Goal: Information Seeking & Learning: Check status

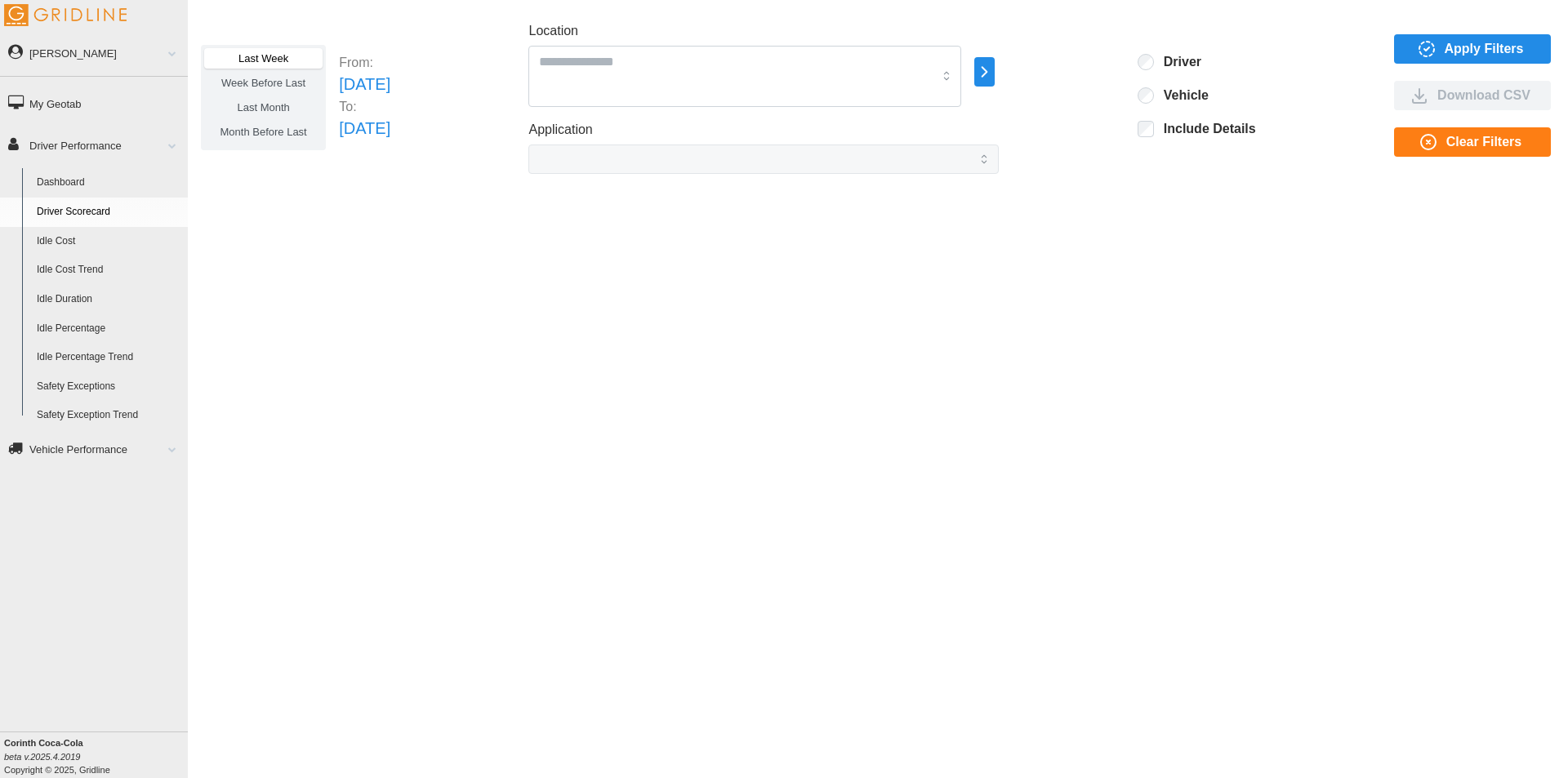
click at [1457, 37] on span "Apply Filters" at bounding box center [1484, 49] width 80 height 28
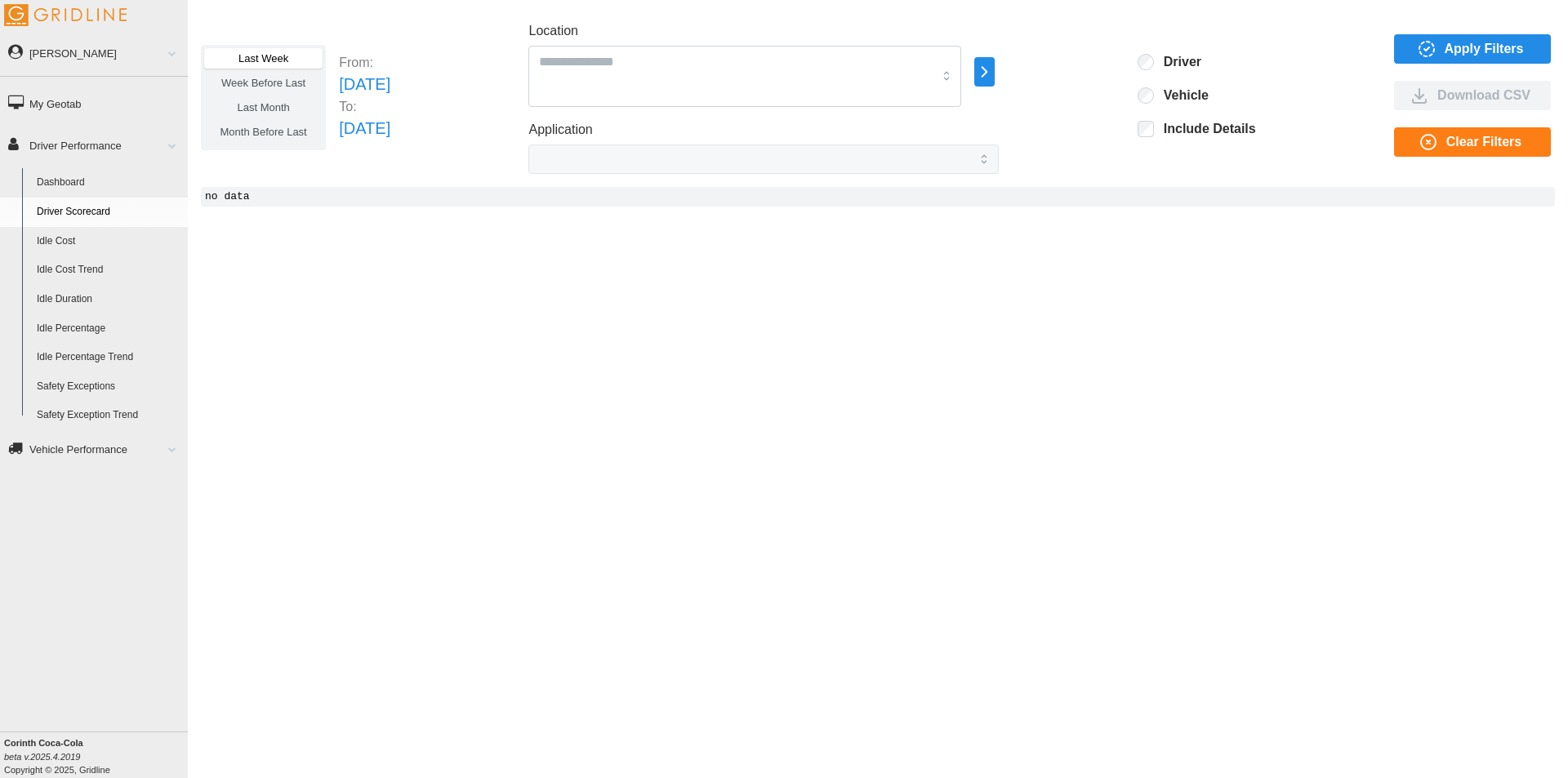
click at [264, 52] on label "Last Week" at bounding box center [263, 59] width 118 height 21
click at [63, 176] on link "Dashboard" at bounding box center [108, 183] width 158 height 29
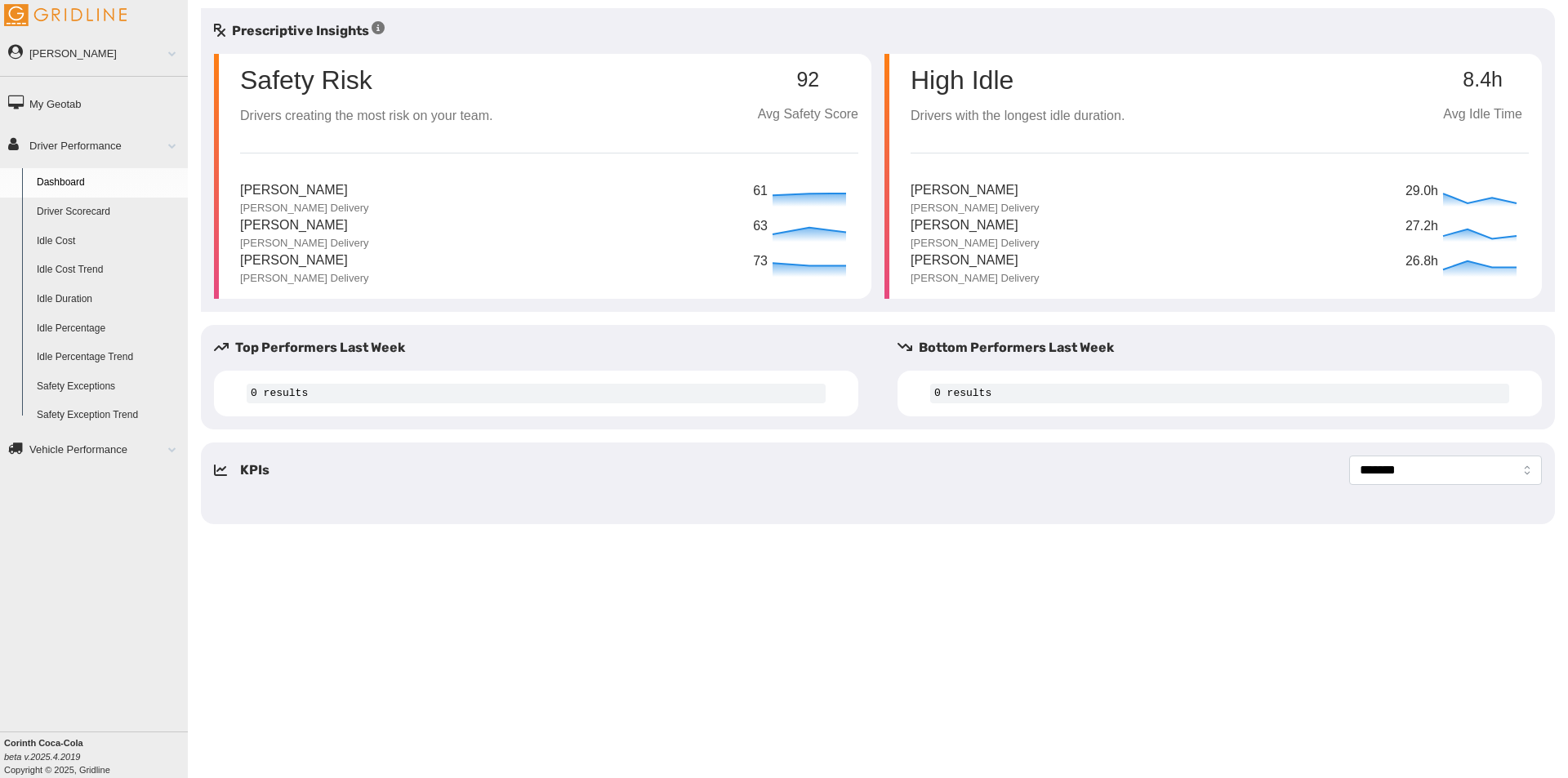
click at [68, 211] on link "Driver Scorecard" at bounding box center [108, 213] width 158 height 29
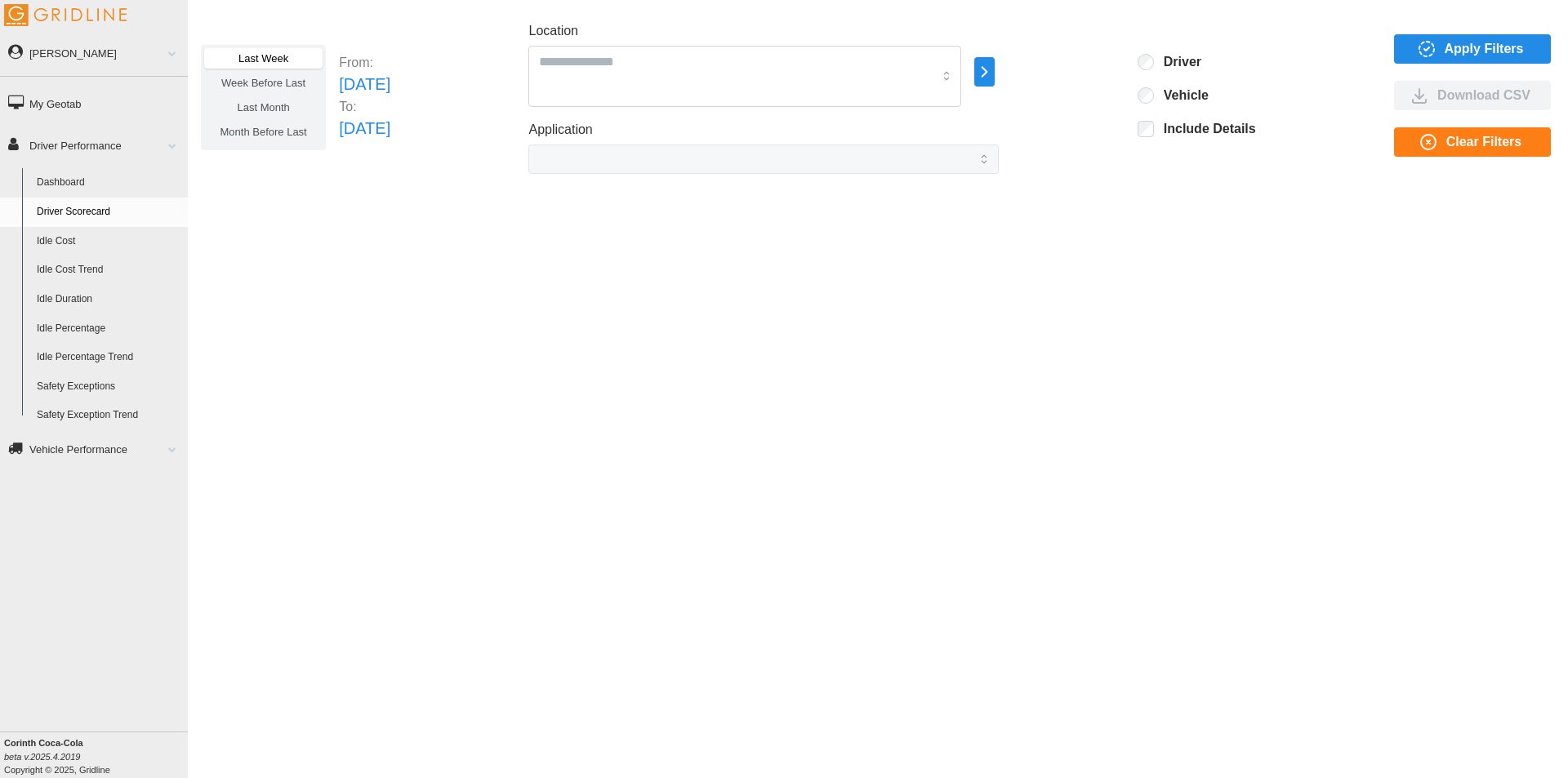
click at [1492, 46] on span "Apply Filters" at bounding box center [1484, 49] width 80 height 28
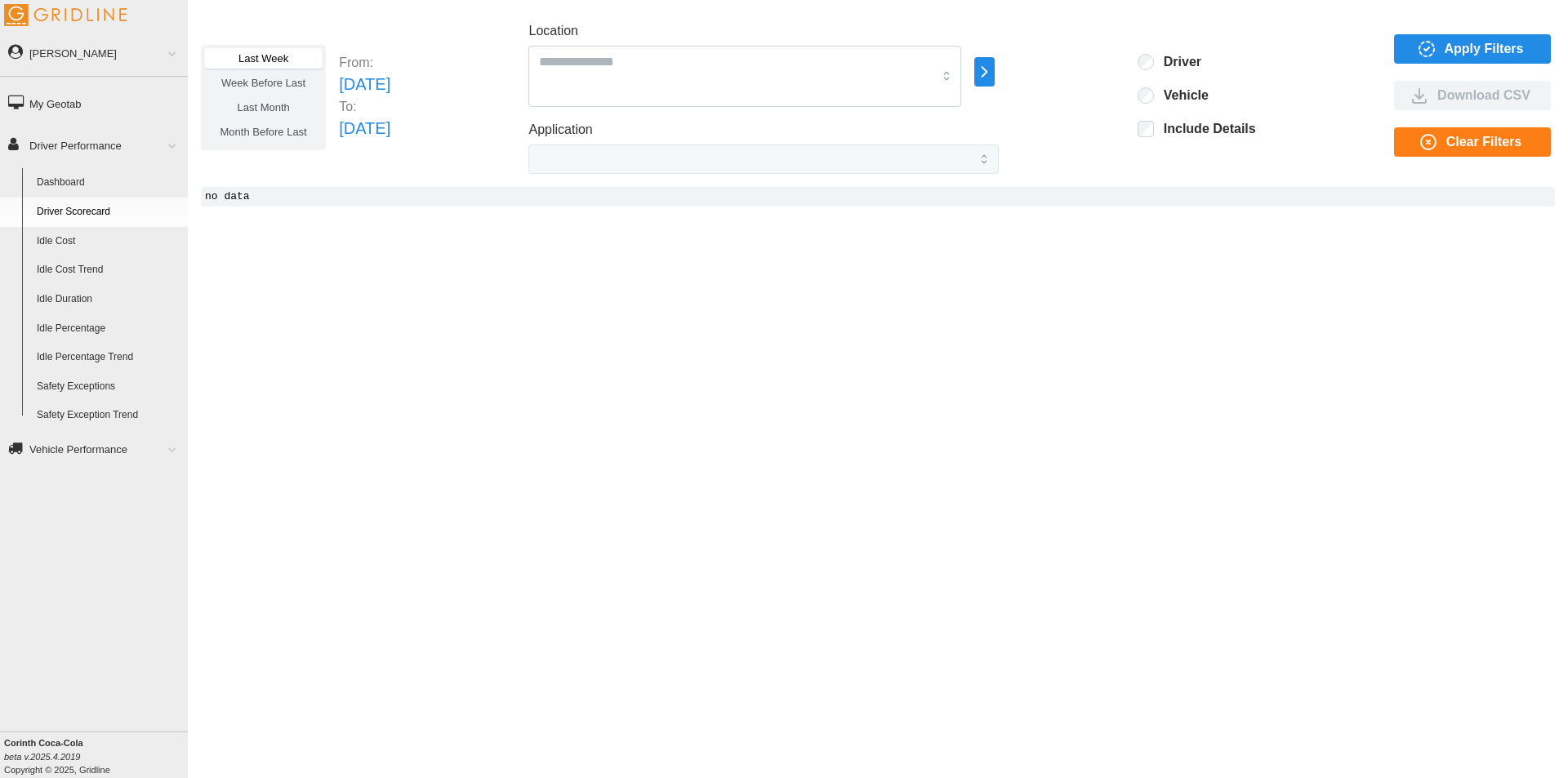
click at [994, 73] on icon "button" at bounding box center [985, 72] width 19 height 20
click at [1139, 64] on p "[PERSON_NAME] Delivery" at bounding box center [1170, 65] width 128 height 15
click at [1074, 47] on div at bounding box center [1075, 48] width 13 height 13
click at [1097, 65] on div at bounding box center [1094, 66] width 13 height 13
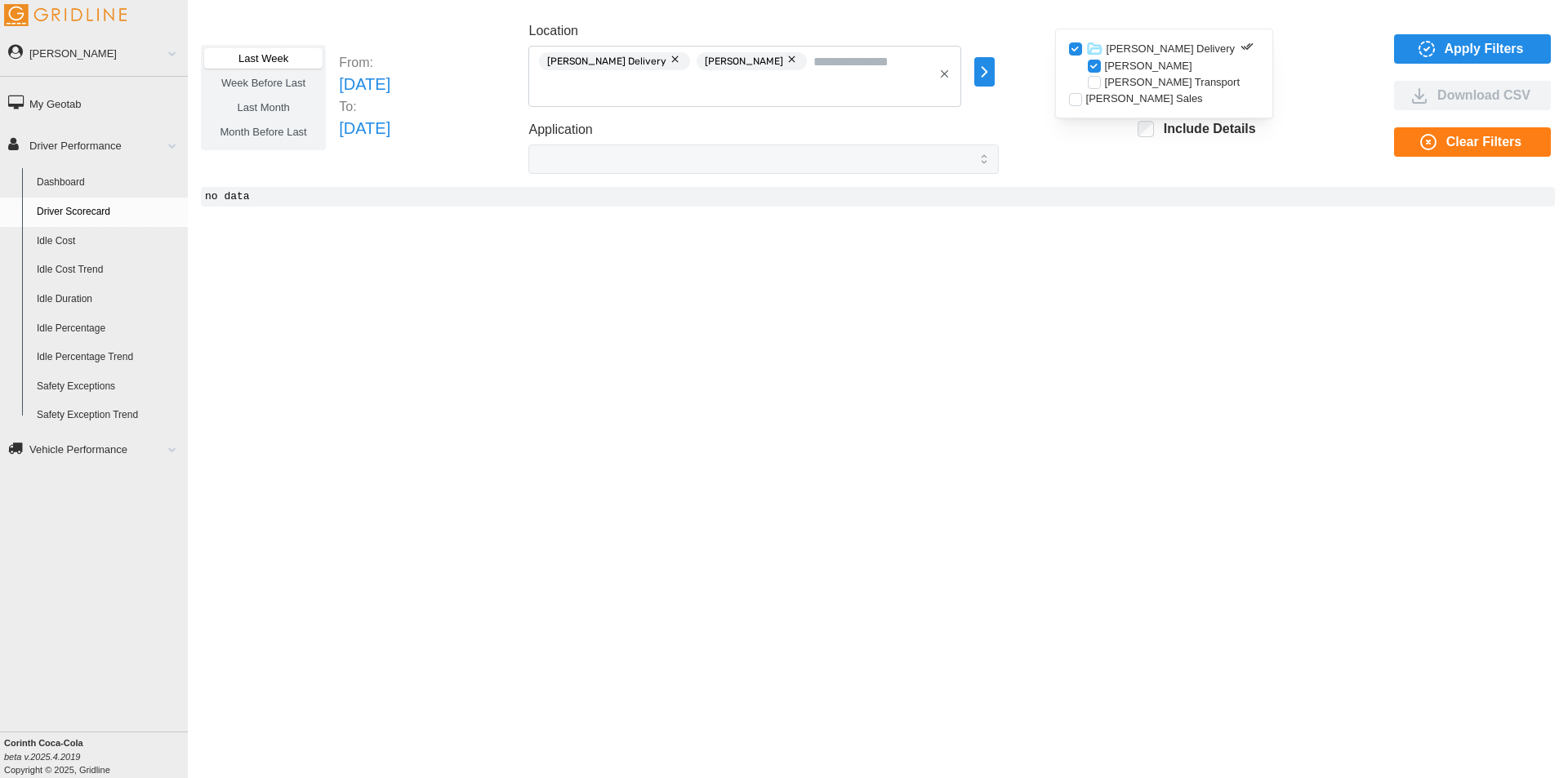
click at [1098, 82] on div at bounding box center [1094, 82] width 13 height 13
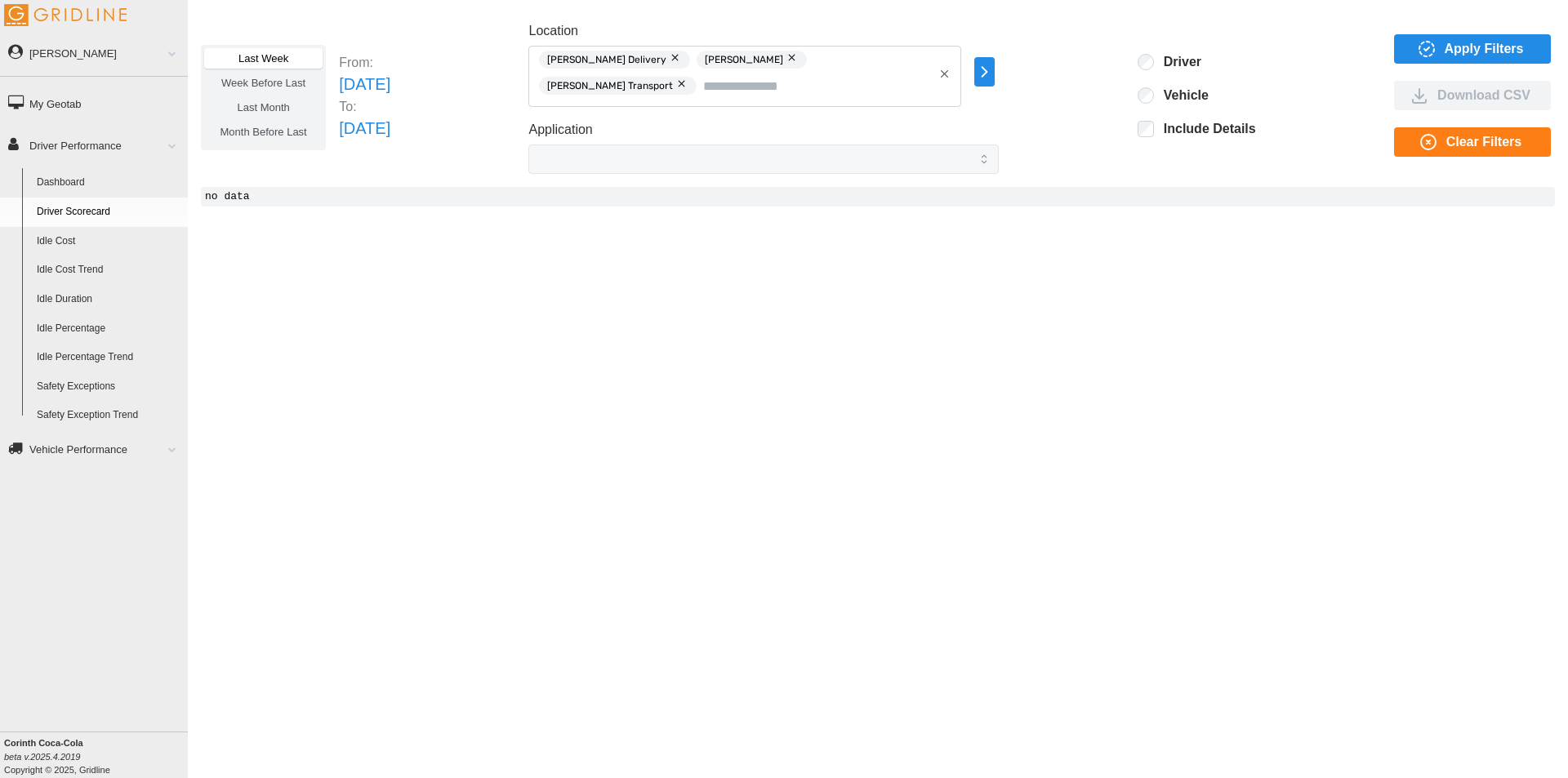
click at [1461, 51] on span "Apply Filters" at bounding box center [1484, 49] width 80 height 28
click at [80, 323] on link "Idle Percentage" at bounding box center [108, 329] width 158 height 29
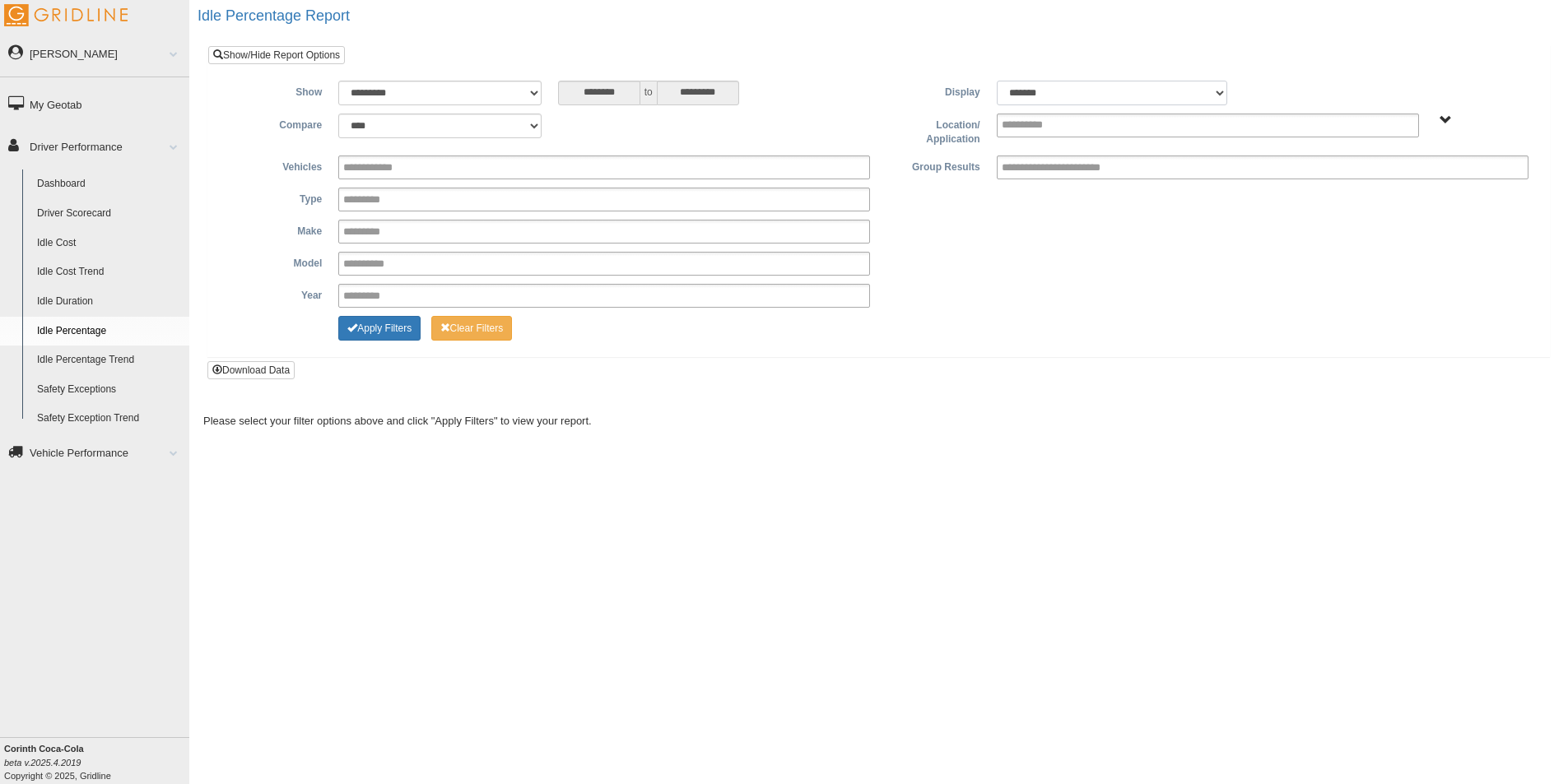
click at [1222, 94] on select "******* ******" at bounding box center [1112, 93] width 231 height 24
select select "**"
click at [997, 81] on select "******* ******" at bounding box center [1112, 93] width 231 height 24
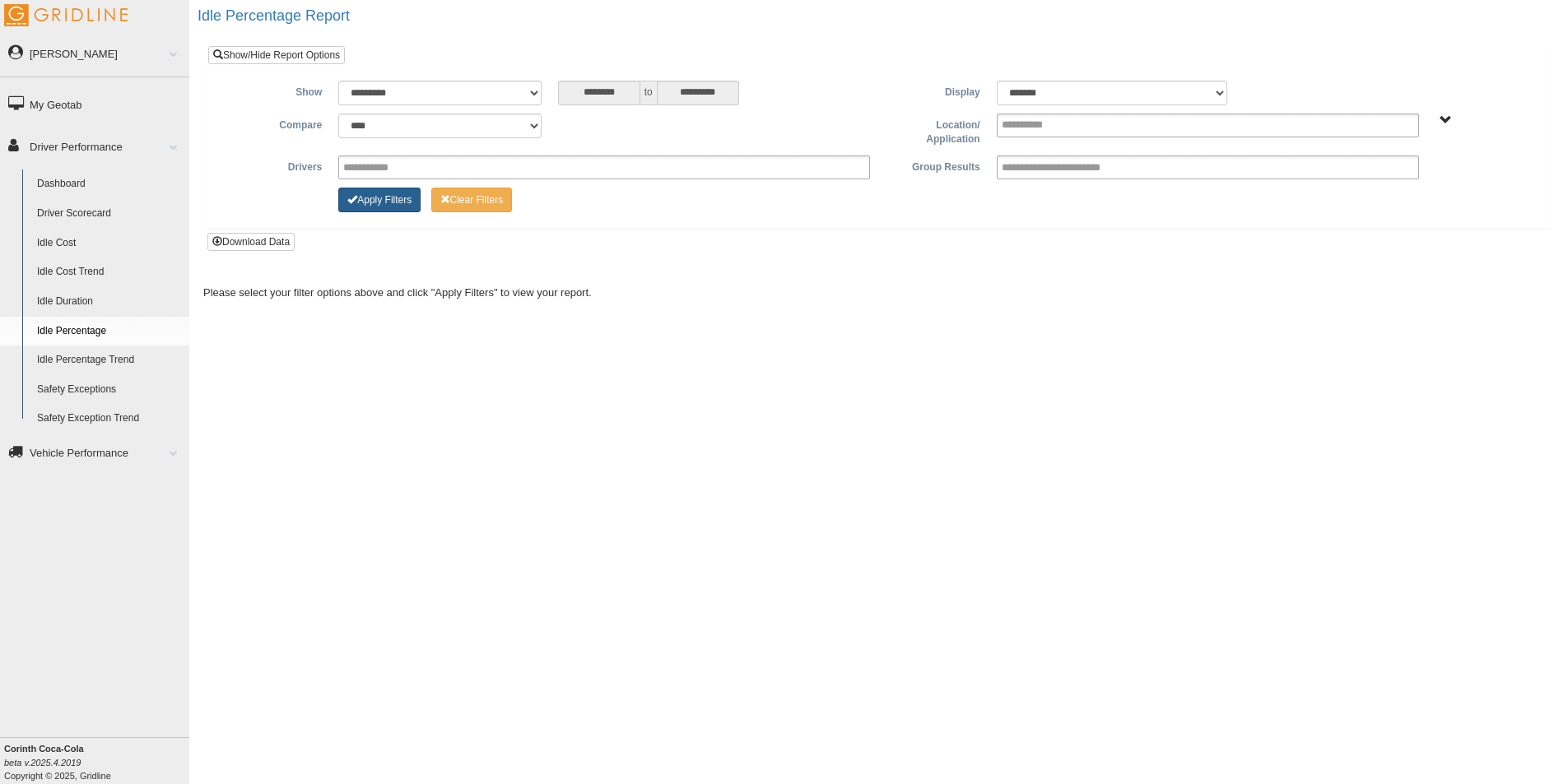
click at [401, 197] on button "Apply Filters" at bounding box center [379, 199] width 82 height 24
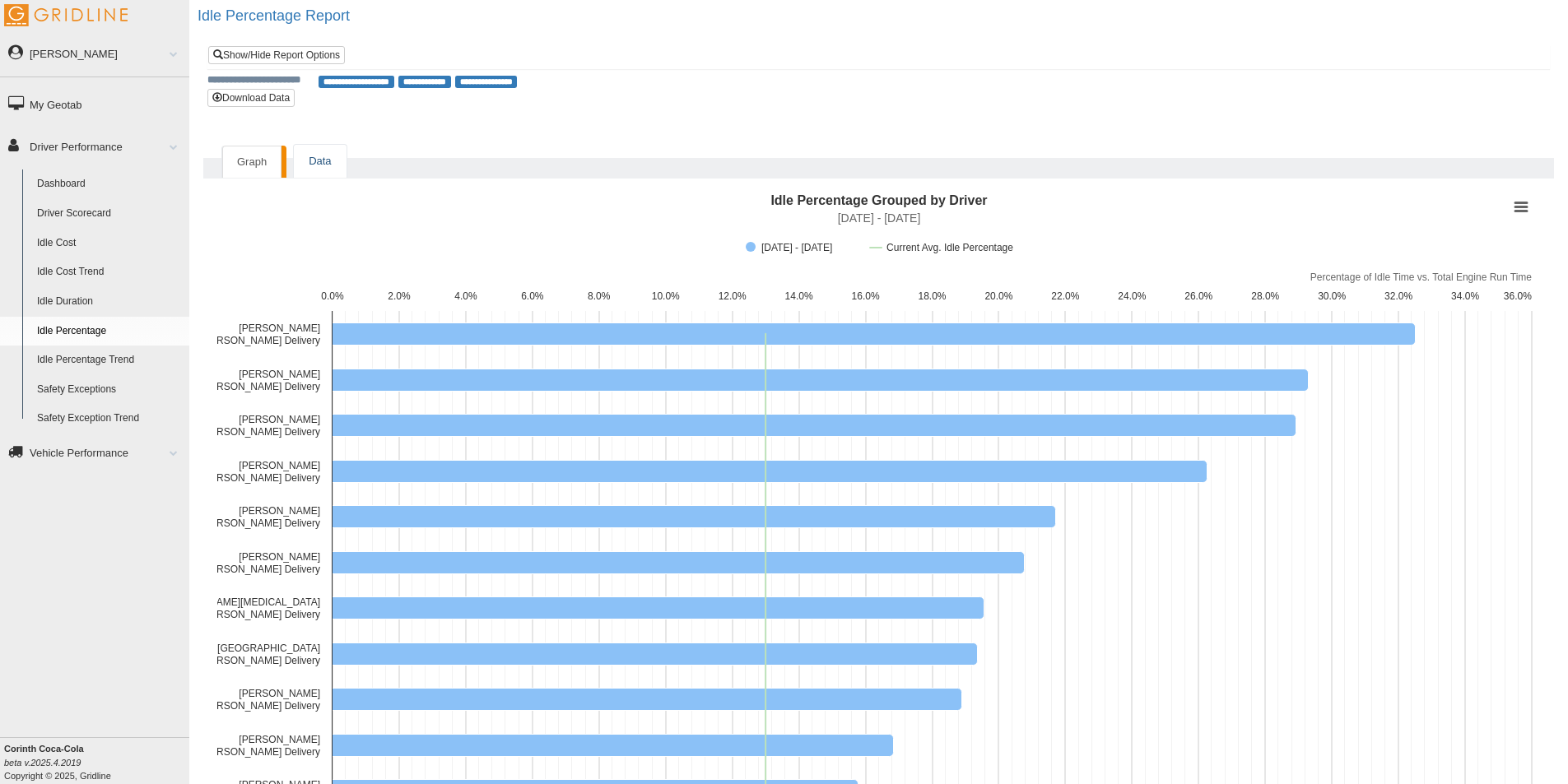
click at [321, 157] on link "Data" at bounding box center [320, 161] width 52 height 34
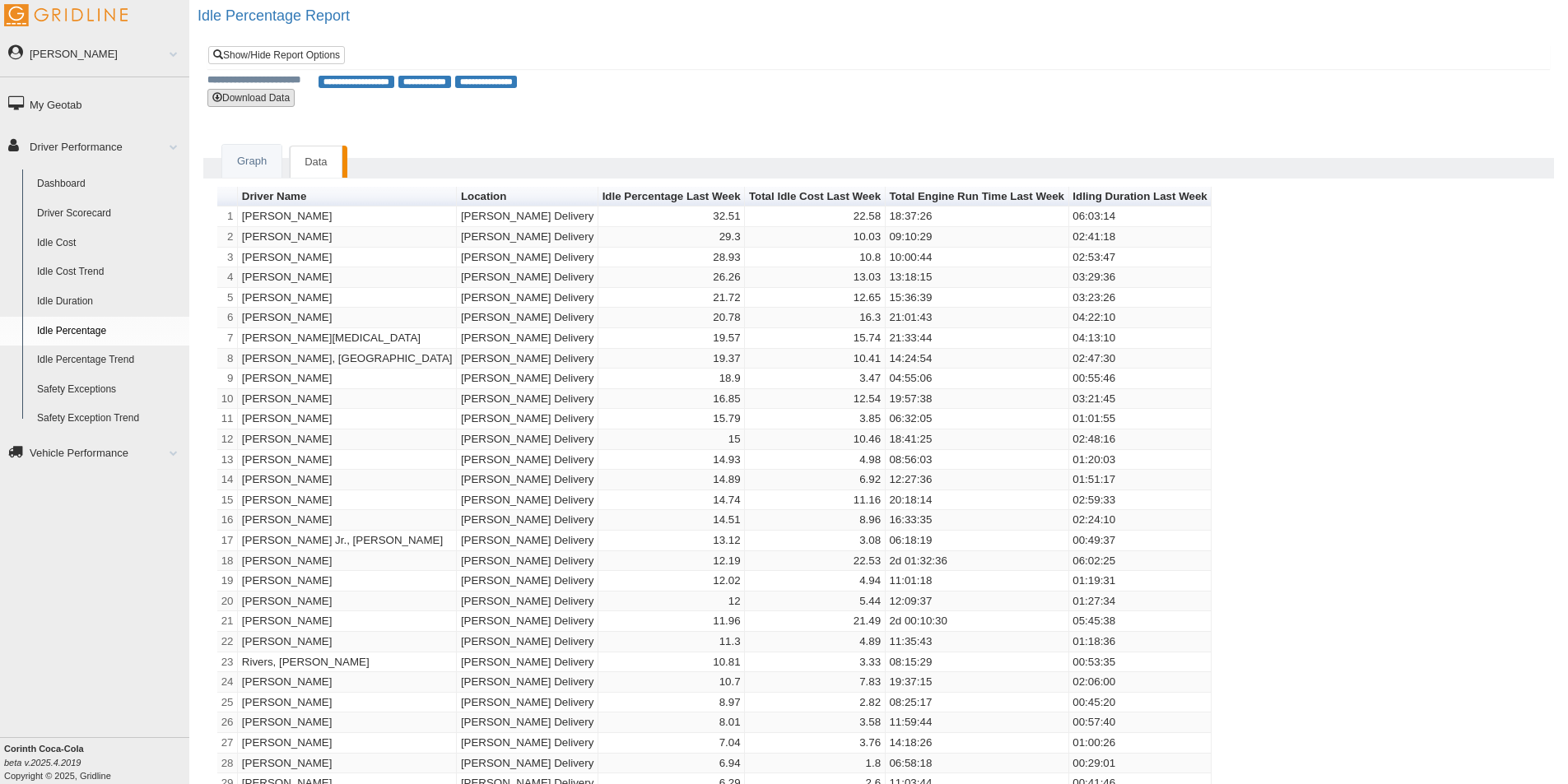
click at [269, 94] on button "Download Data" at bounding box center [251, 98] width 87 height 18
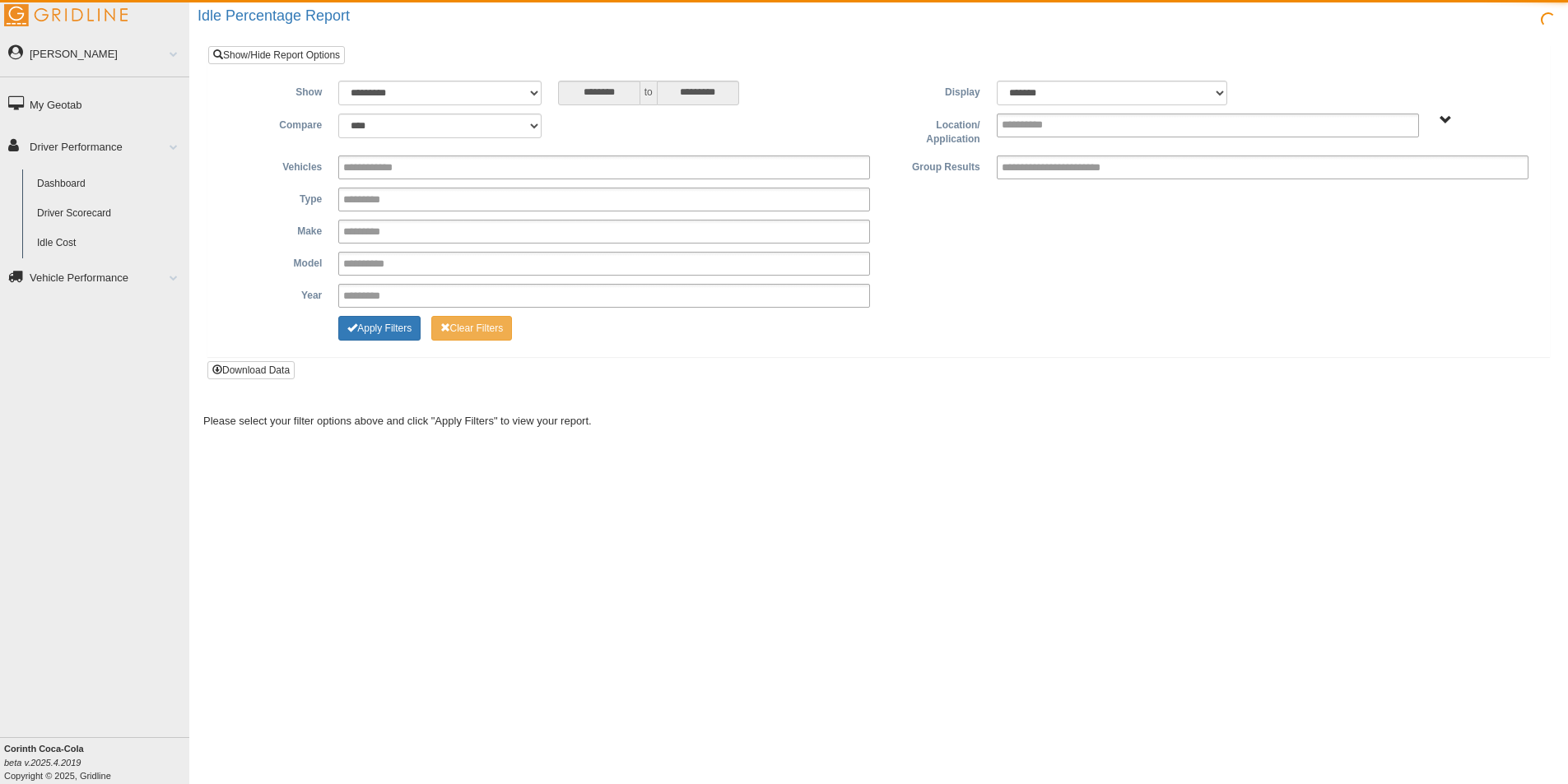
select select "**"
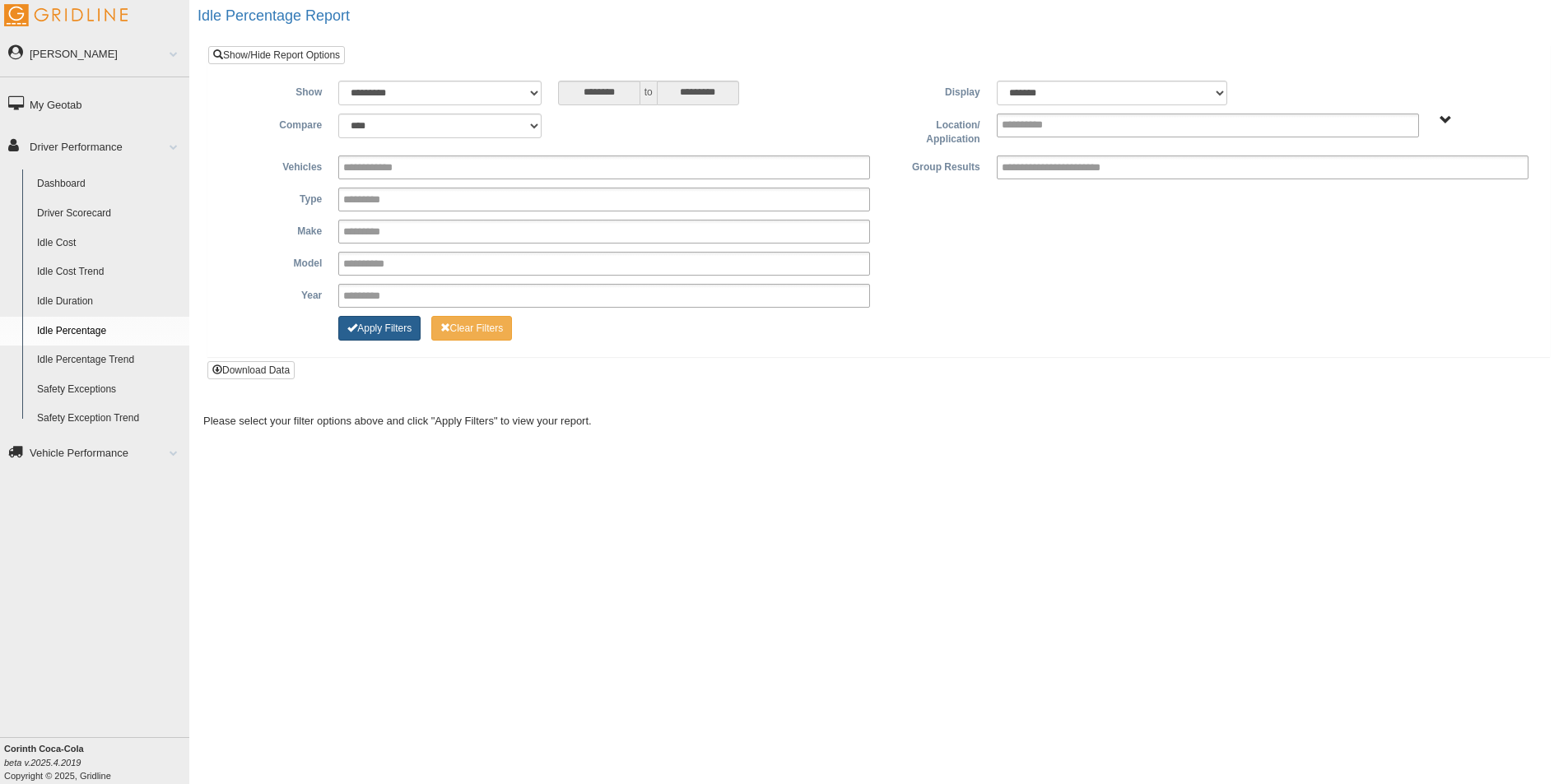
click at [386, 327] on button "Apply Filters" at bounding box center [379, 328] width 82 height 24
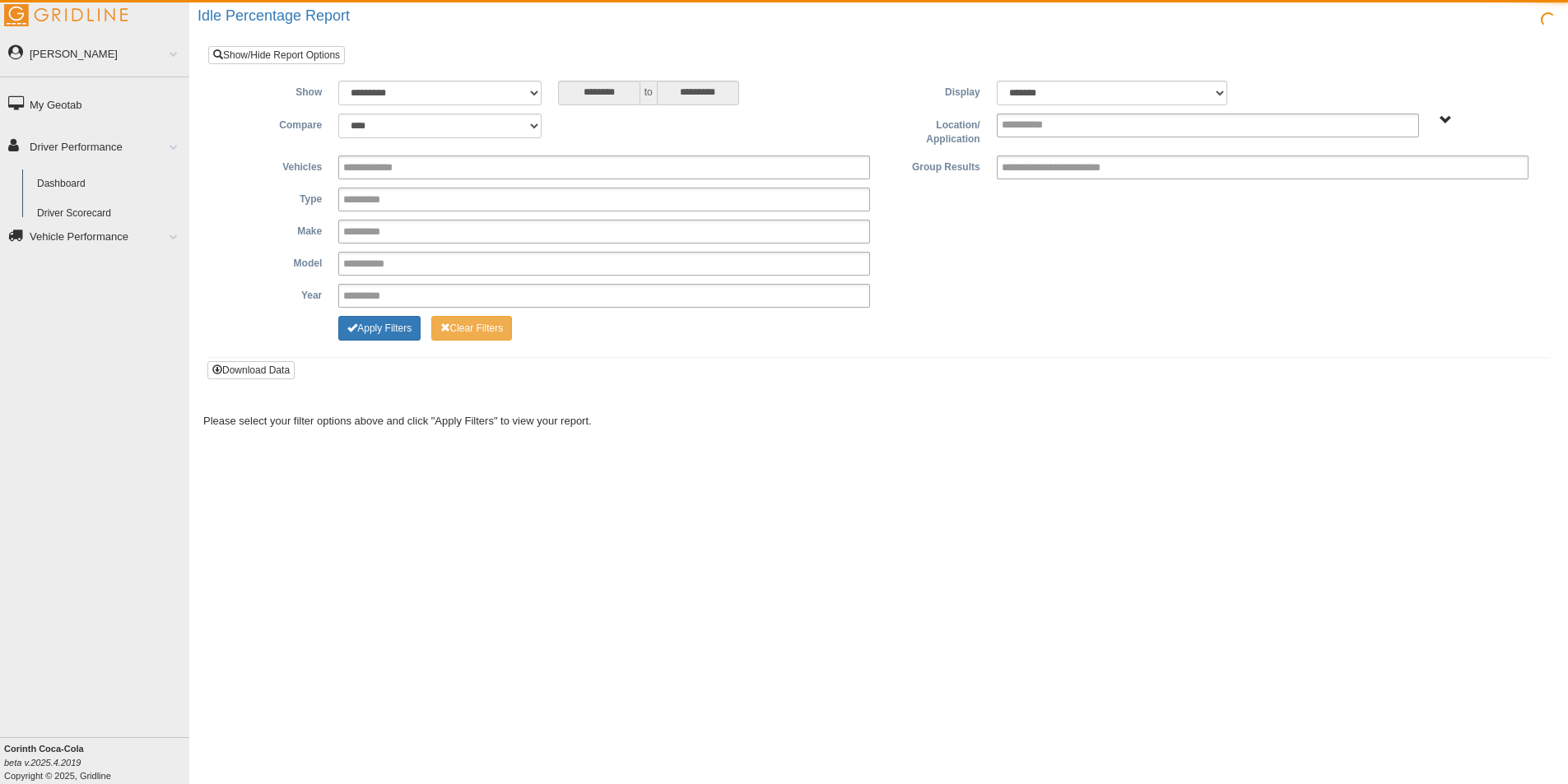
select select "**"
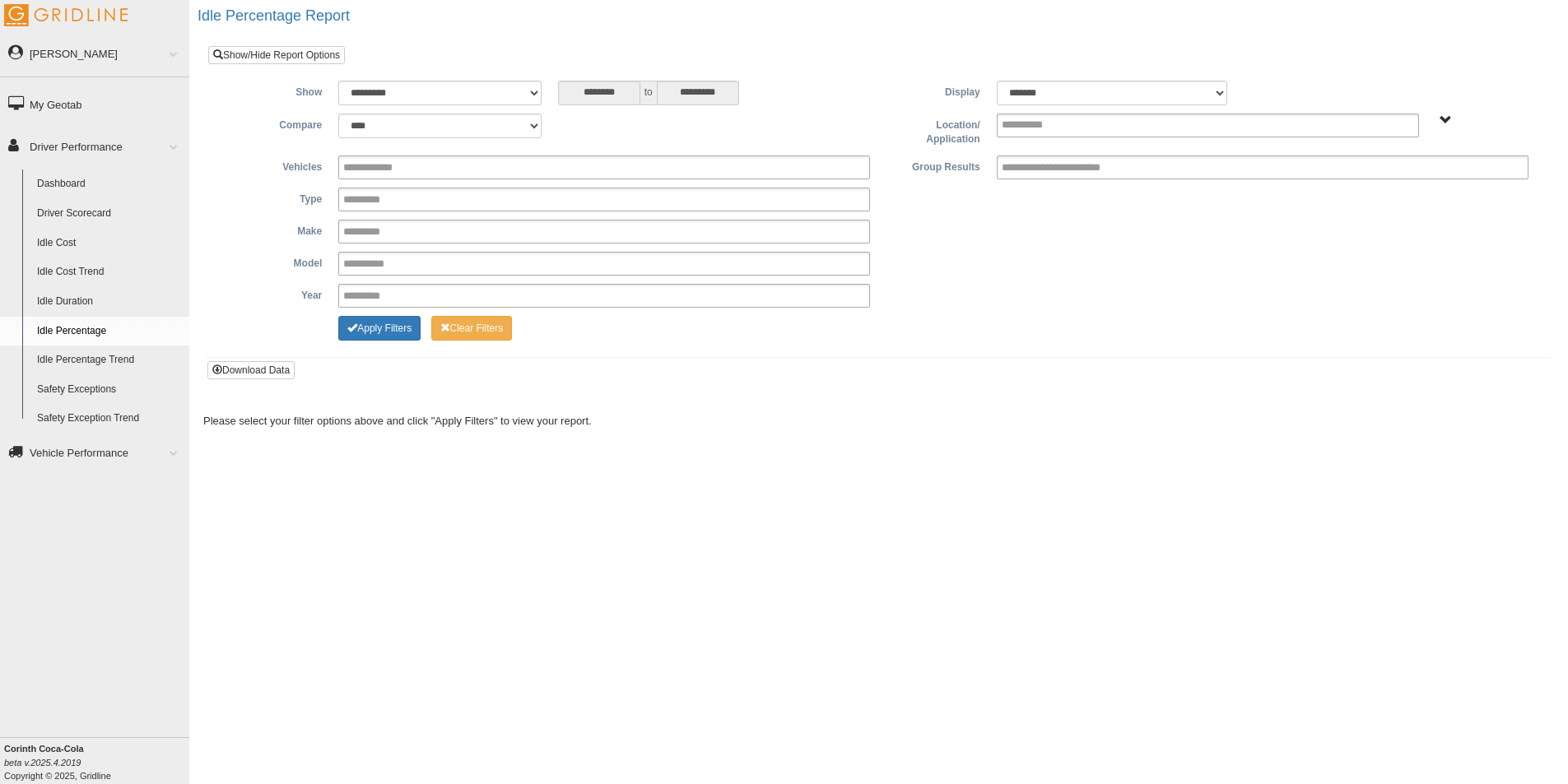
click at [90, 206] on link "Driver Scorecard" at bounding box center [109, 214] width 159 height 30
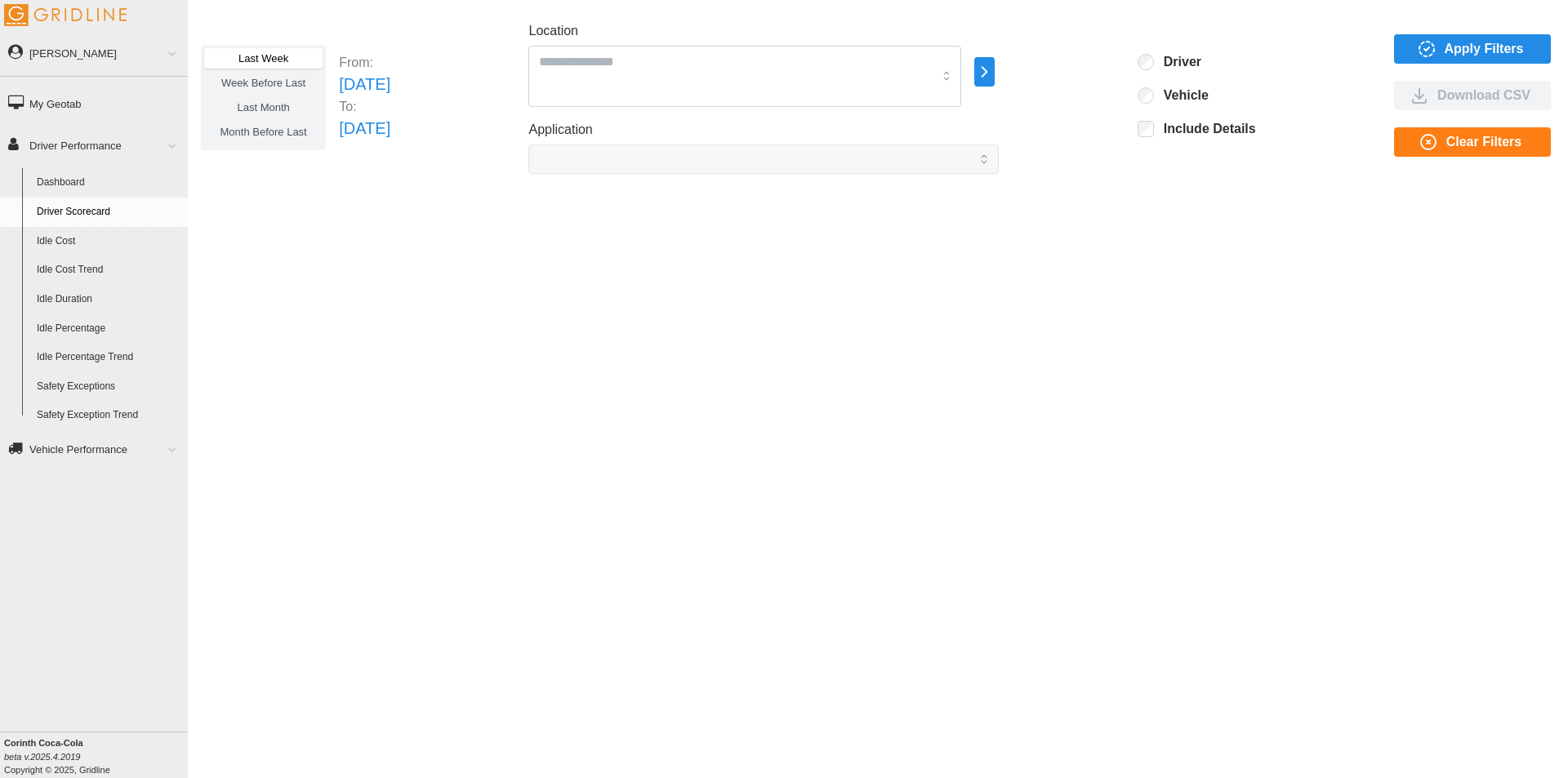
click at [1432, 47] on icon "button" at bounding box center [1426, 48] width 20 height 20
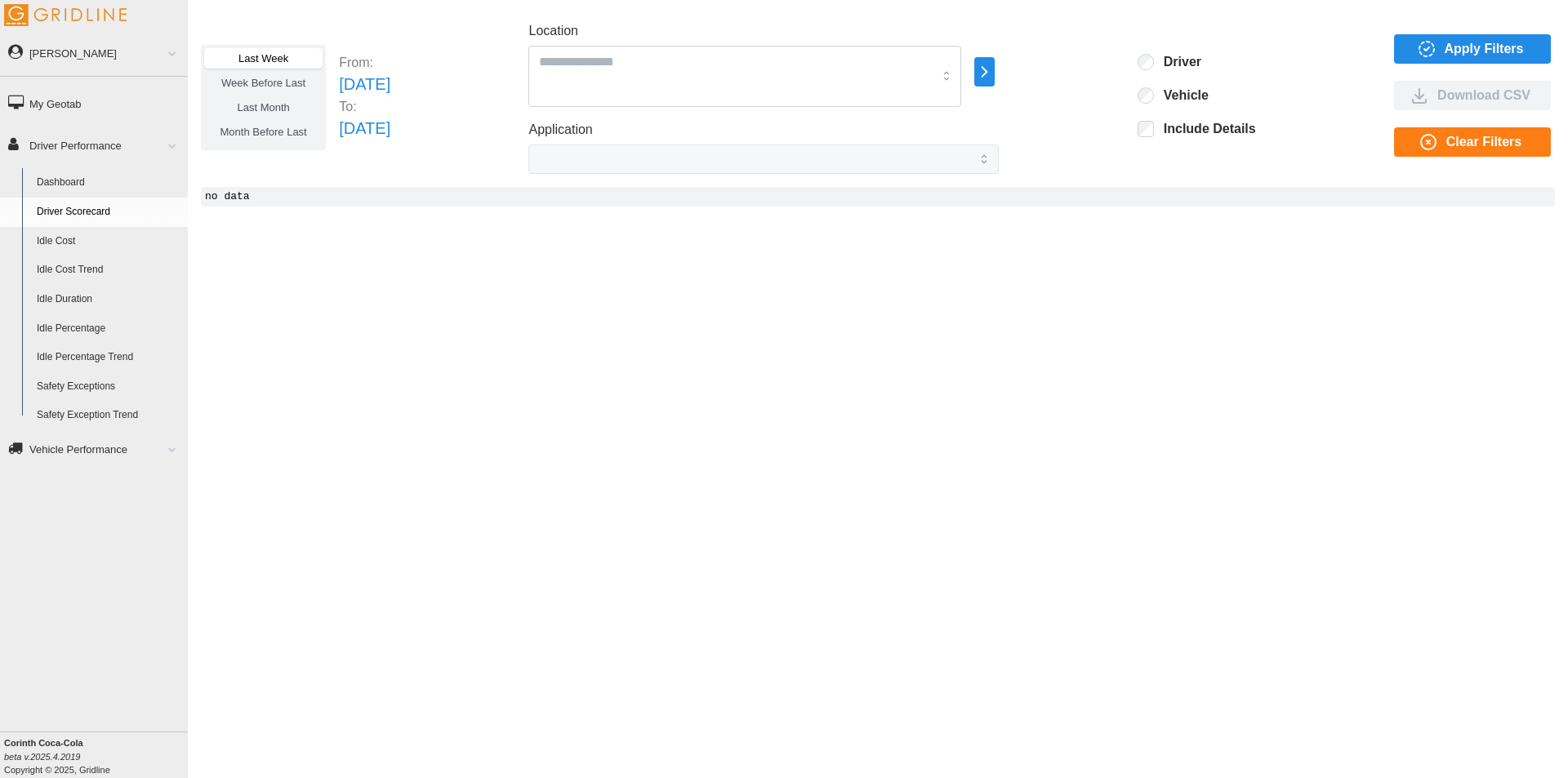
click at [284, 81] on span "Week Before Last" at bounding box center [263, 83] width 84 height 12
click at [1488, 43] on span "Apply Filters" at bounding box center [1484, 49] width 80 height 28
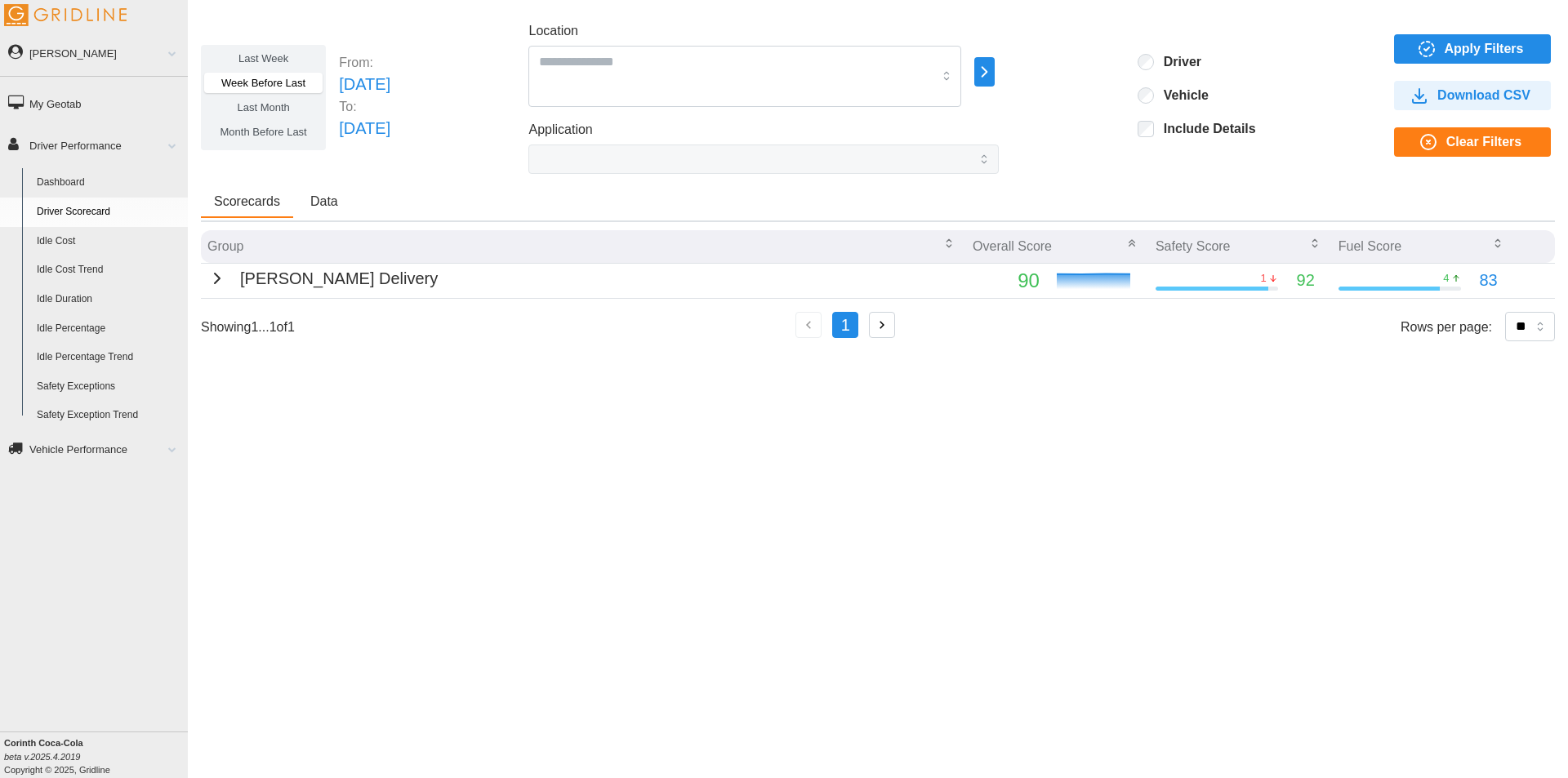
drag, startPoint x: 450, startPoint y: 674, endPoint x: 372, endPoint y: 681, distance: 78.3
click at [372, 681] on div "Last Week Week Before Last Last Month Month Before Last From: [DATE] To: [DATE]…" at bounding box center [877, 376] width 1380 height 737
click at [1487, 45] on span "Apply Filters" at bounding box center [1484, 49] width 80 height 28
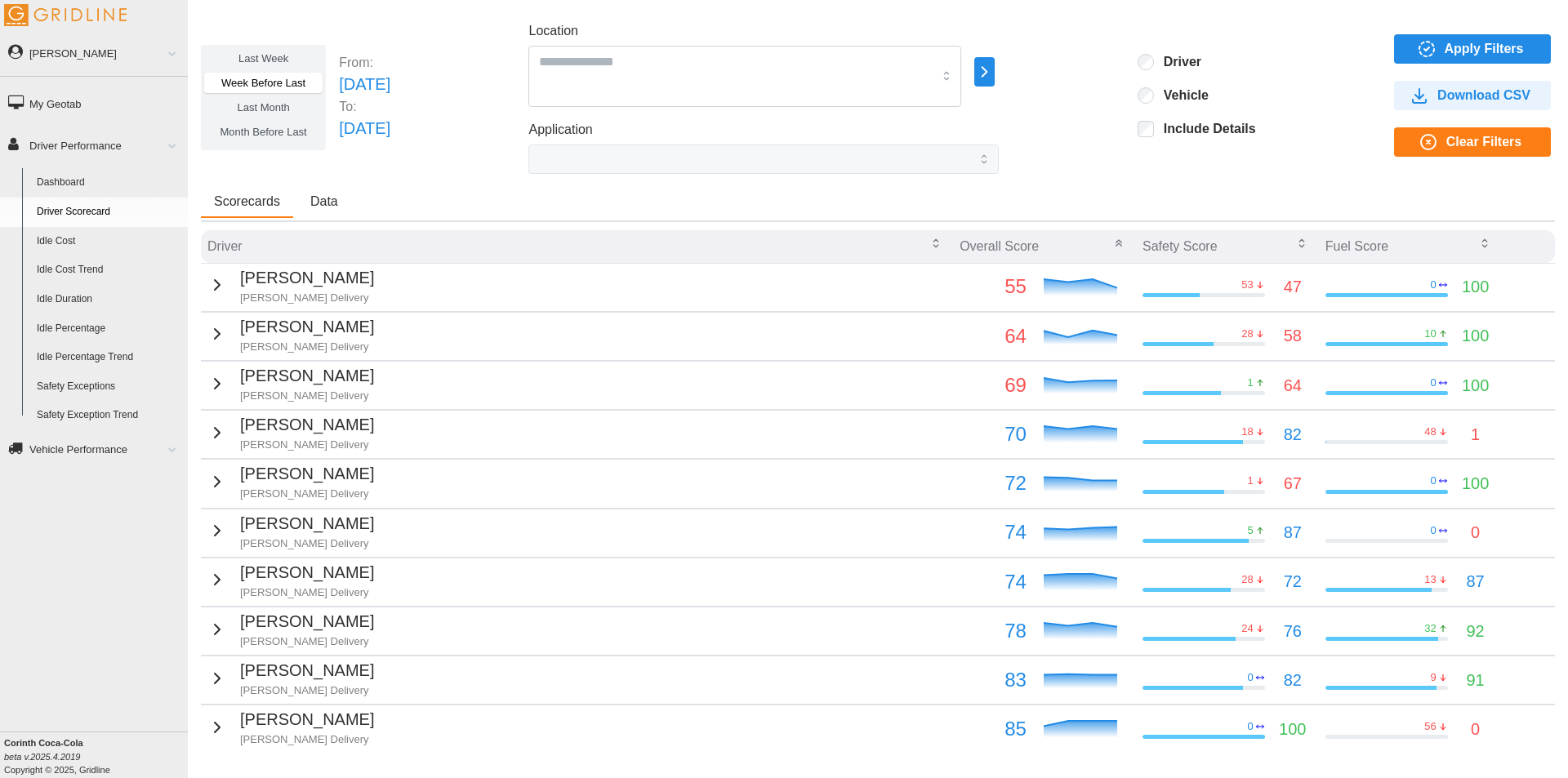
click at [1478, 248] on icon "button" at bounding box center [1484, 243] width 13 height 13
